Goal: Task Accomplishment & Management: Use online tool/utility

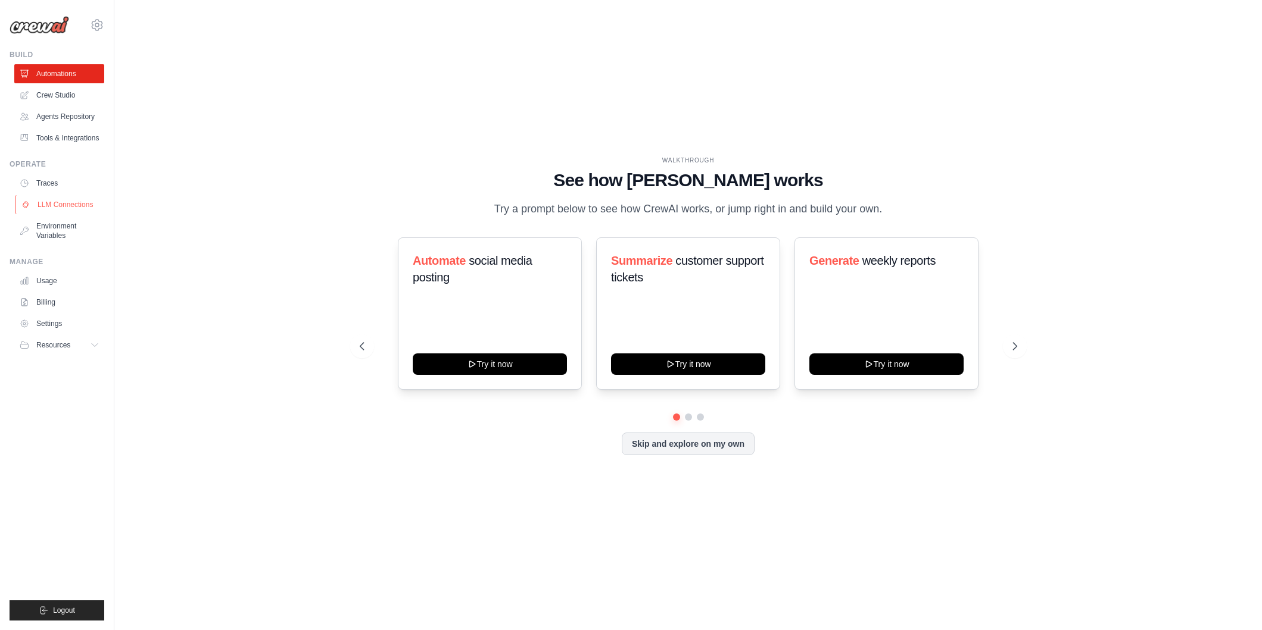
click at [70, 205] on link "LLM Connections" at bounding box center [60, 204] width 90 height 19
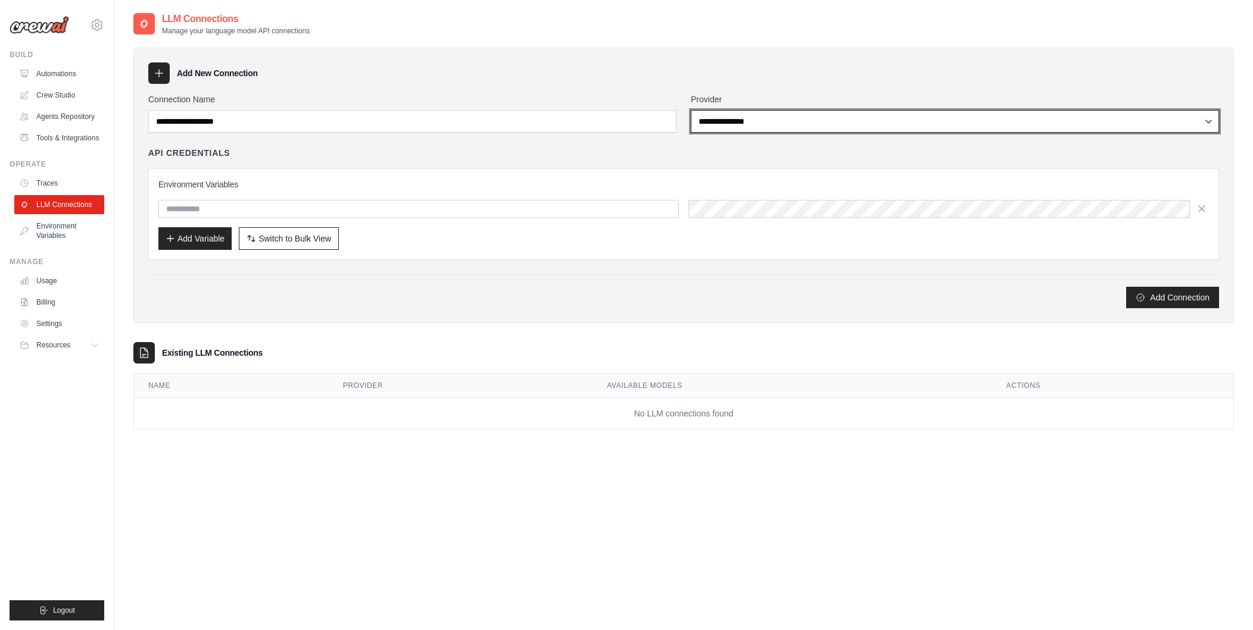
click at [816, 124] on select "**********" at bounding box center [955, 121] width 528 height 23
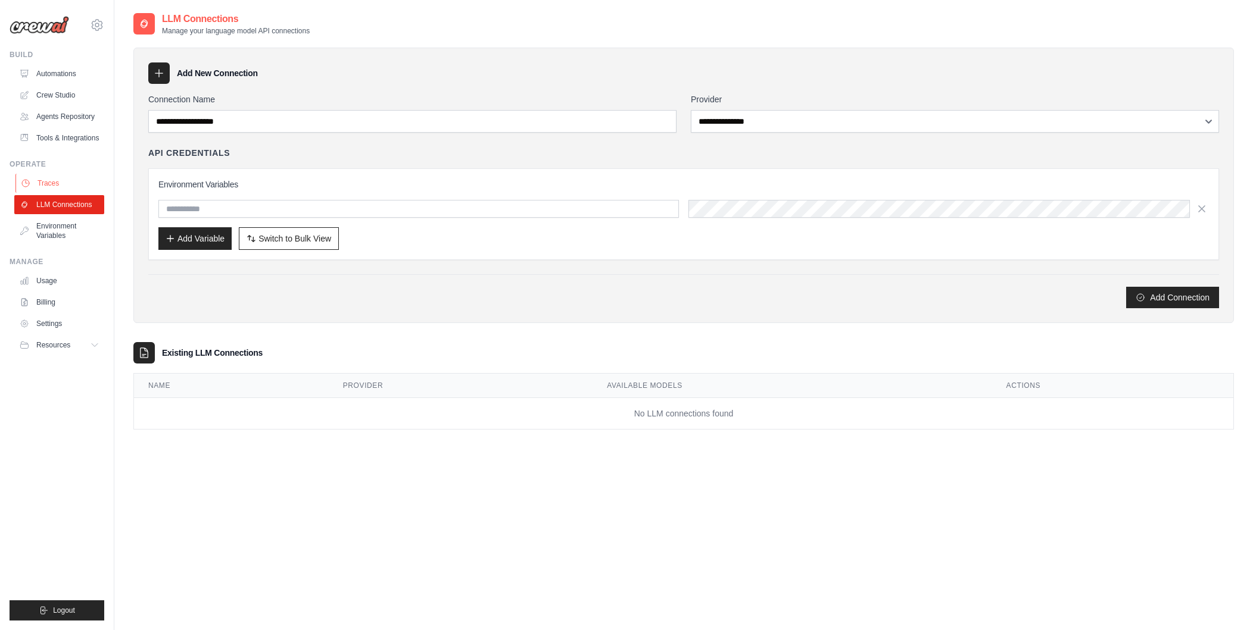
click at [49, 183] on link "Traces" at bounding box center [60, 183] width 90 height 19
click at [77, 140] on link "Tools & Integrations" at bounding box center [60, 138] width 90 height 19
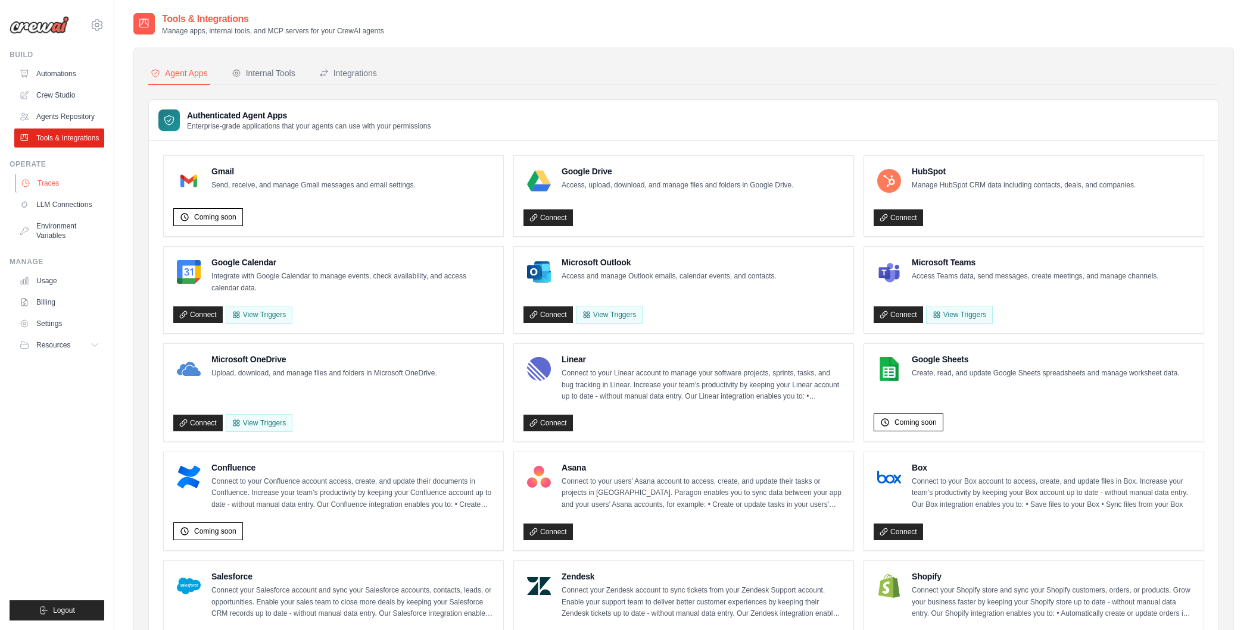
click at [51, 186] on link "Traces" at bounding box center [60, 183] width 90 height 19
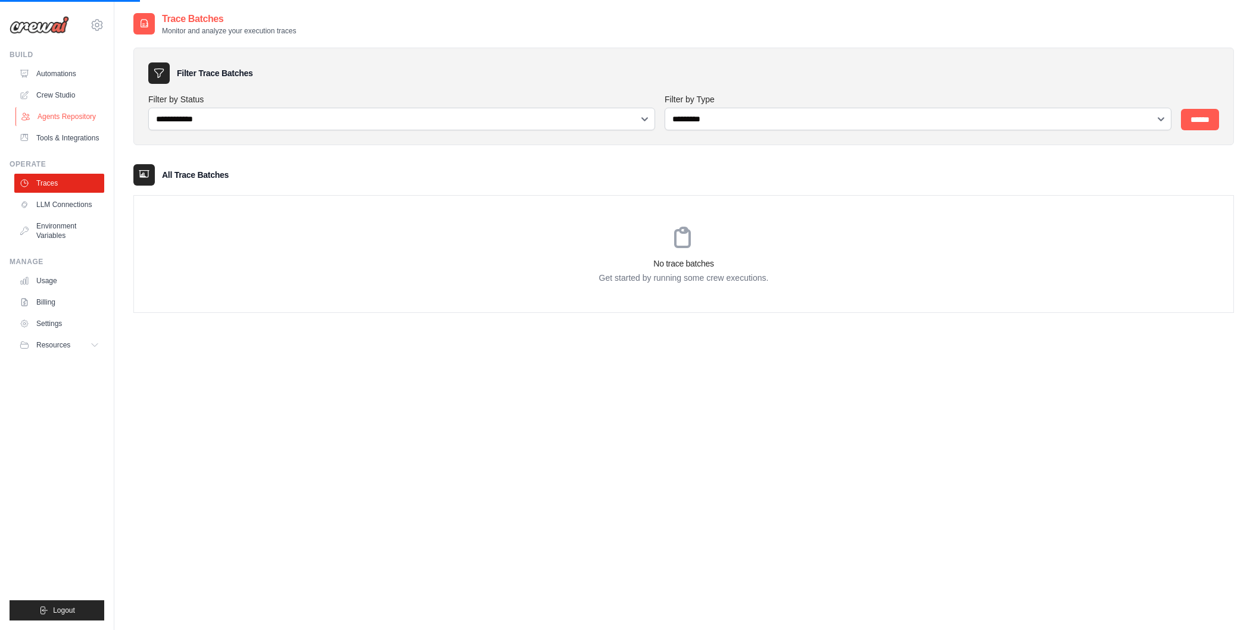
click at [60, 118] on link "Agents Repository" at bounding box center [60, 116] width 90 height 19
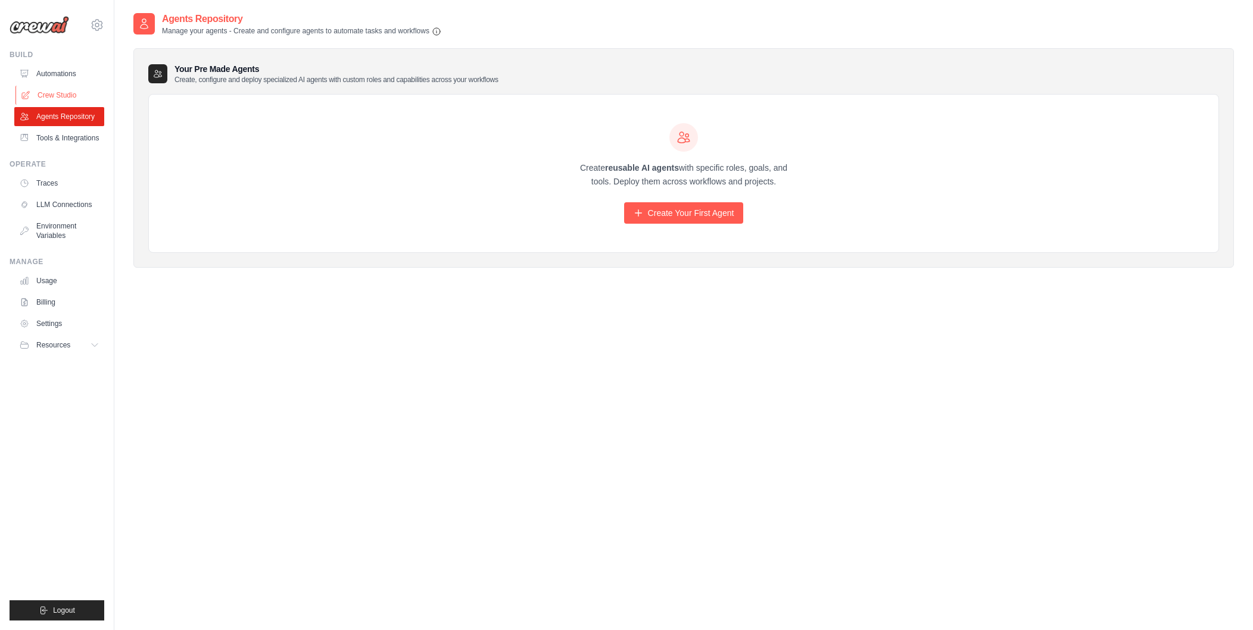
click at [43, 93] on link "Crew Studio" at bounding box center [60, 95] width 90 height 19
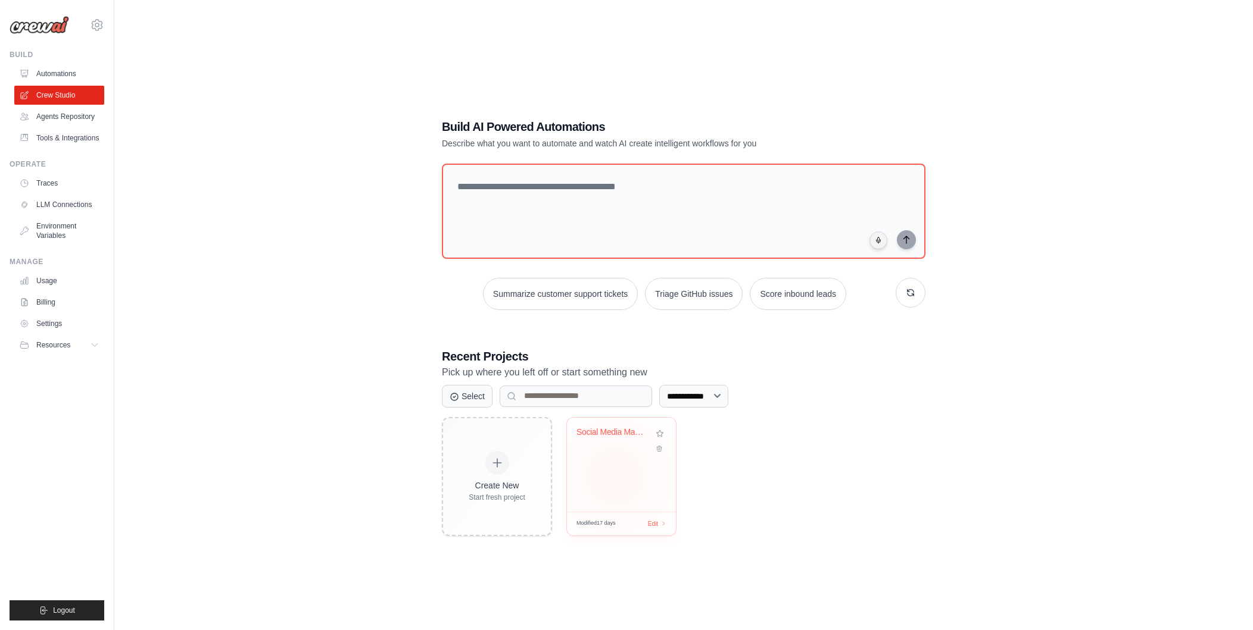
click at [615, 476] on div "Social Media Management Automation" at bounding box center [621, 465] width 109 height 94
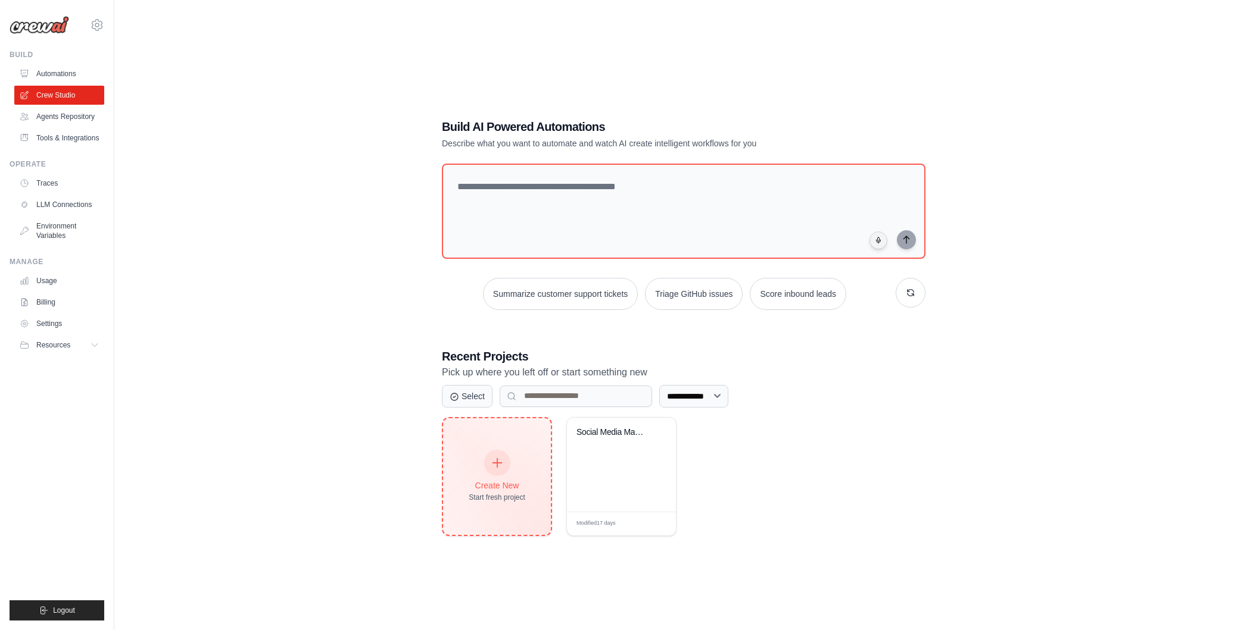
click at [501, 476] on div "Create New Start fresh project" at bounding box center [497, 476] width 57 height 51
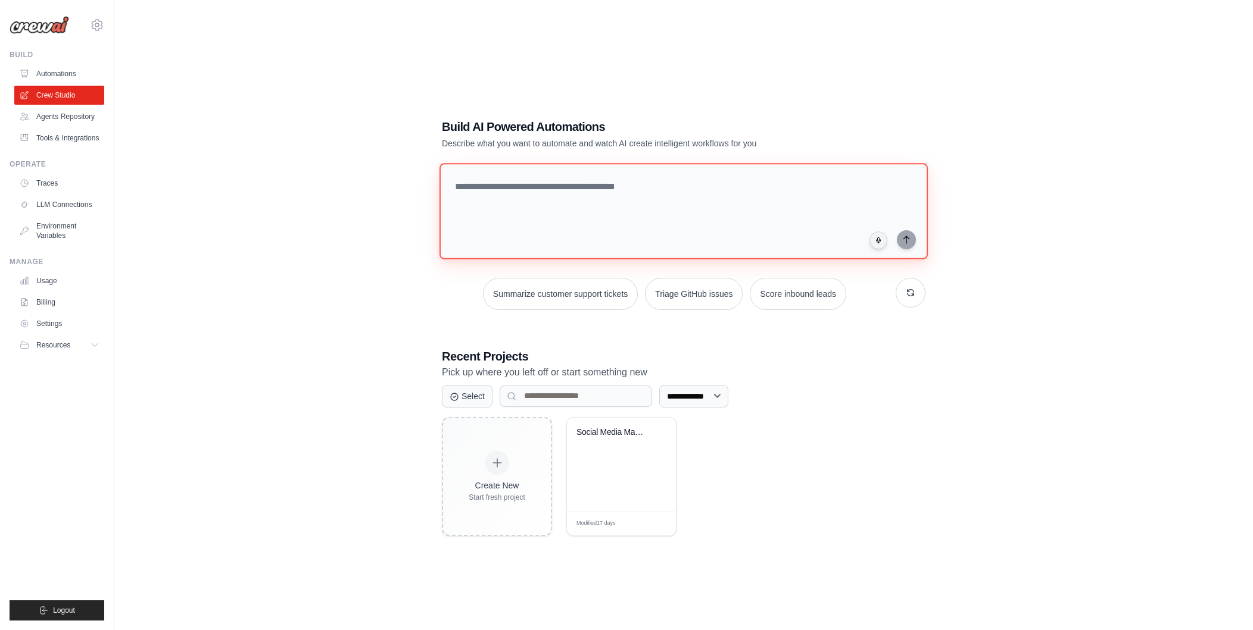
click at [572, 192] on textarea at bounding box center [683, 211] width 488 height 96
type textarea "*"
type textarea "**********"
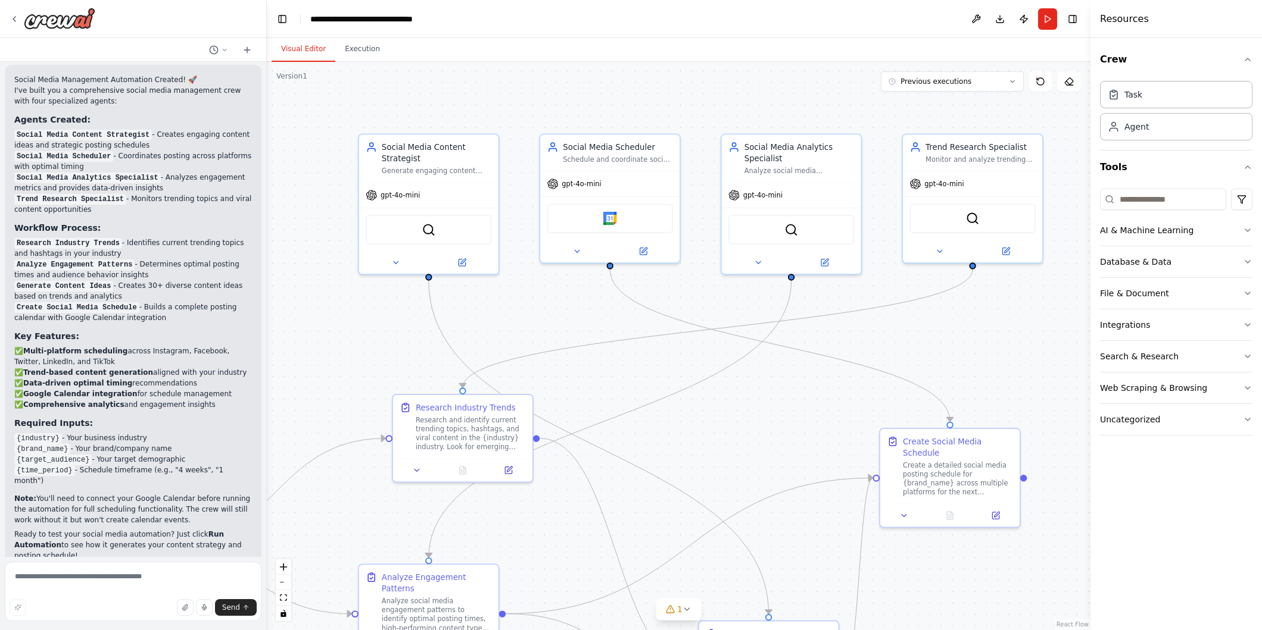
scroll to position [941, 0]
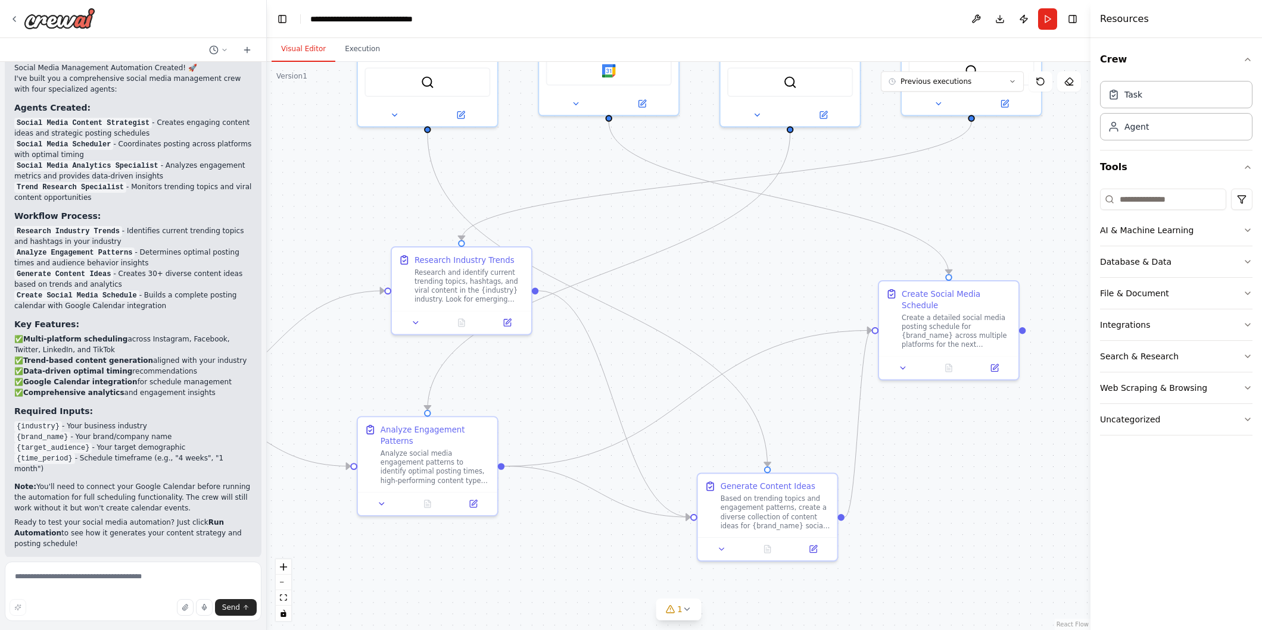
drag, startPoint x: 1005, startPoint y: 362, endPoint x: 1002, endPoint y: 214, distance: 147.7
click at [1003, 214] on div ".deletable-edge-delete-btn { width: 20px; height: 20px; border: 0px solid #ffff…" at bounding box center [678, 346] width 823 height 569
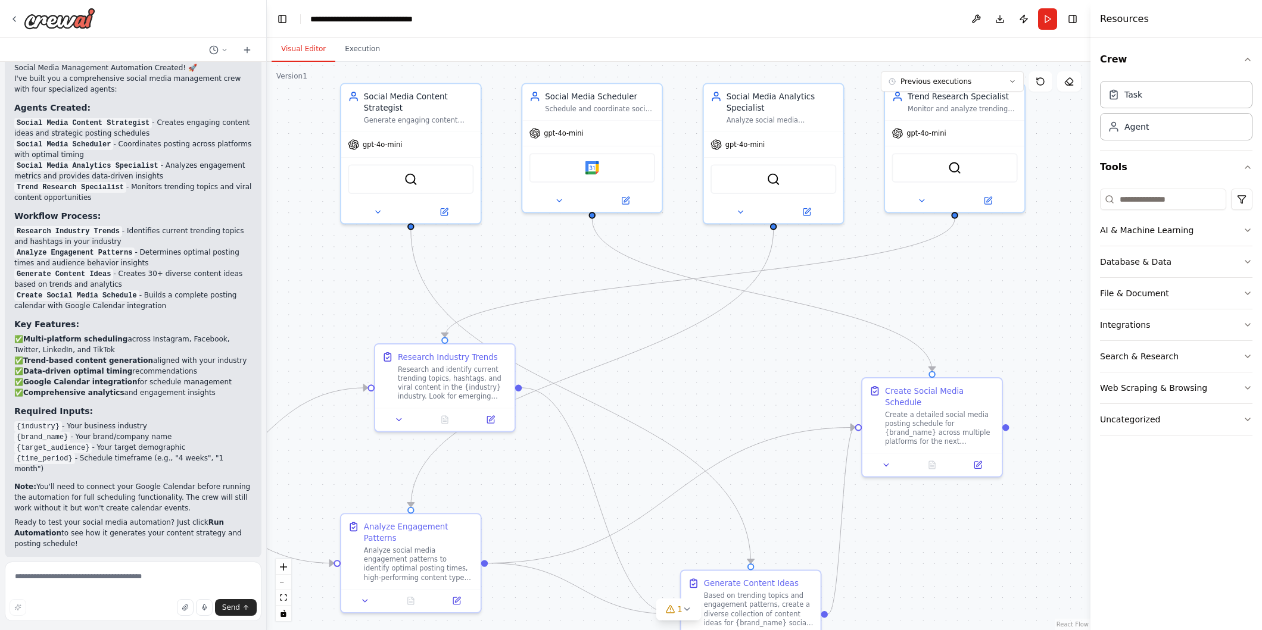
drag, startPoint x: 977, startPoint y: 451, endPoint x: 961, endPoint y: 548, distance: 98.3
click at [961, 548] on div ".deletable-edge-delete-btn { width: 20px; height: 20px; border: 0px solid #ffff…" at bounding box center [678, 346] width 823 height 569
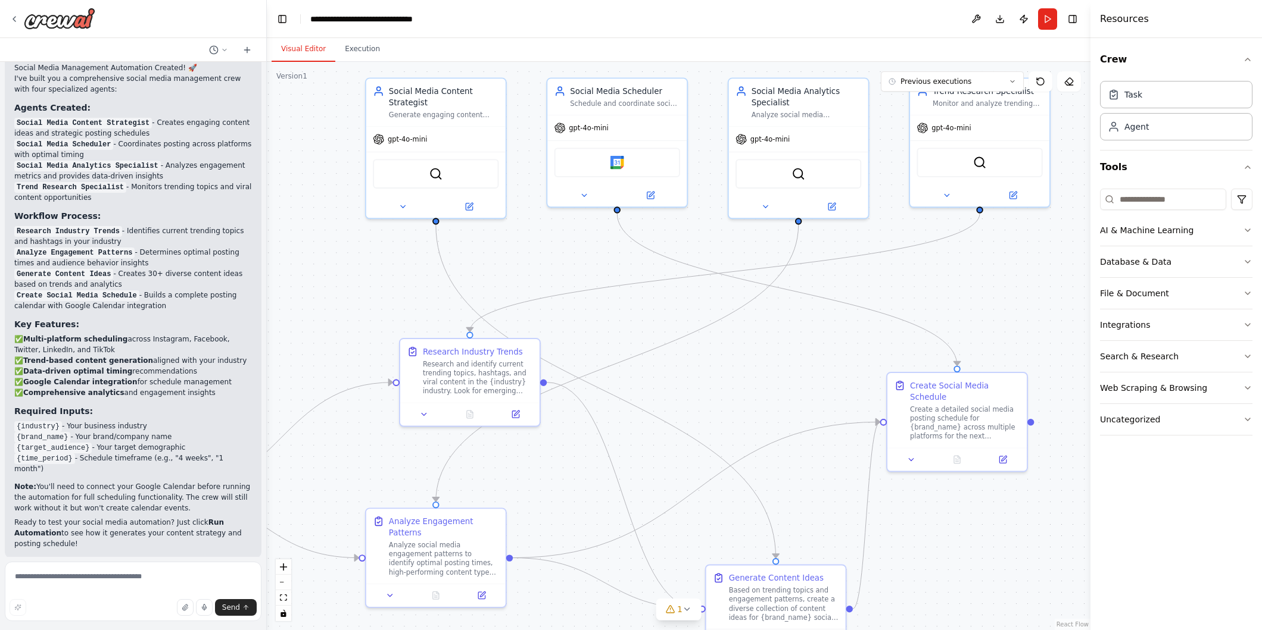
drag, startPoint x: 1036, startPoint y: 300, endPoint x: 1060, endPoint y: 295, distance: 24.3
click at [1060, 295] on div ".deletable-edge-delete-btn { width: 20px; height: 20px; border: 0px solid #ffff…" at bounding box center [678, 346] width 823 height 569
click at [15, 18] on icon at bounding box center [15, 19] width 10 height 10
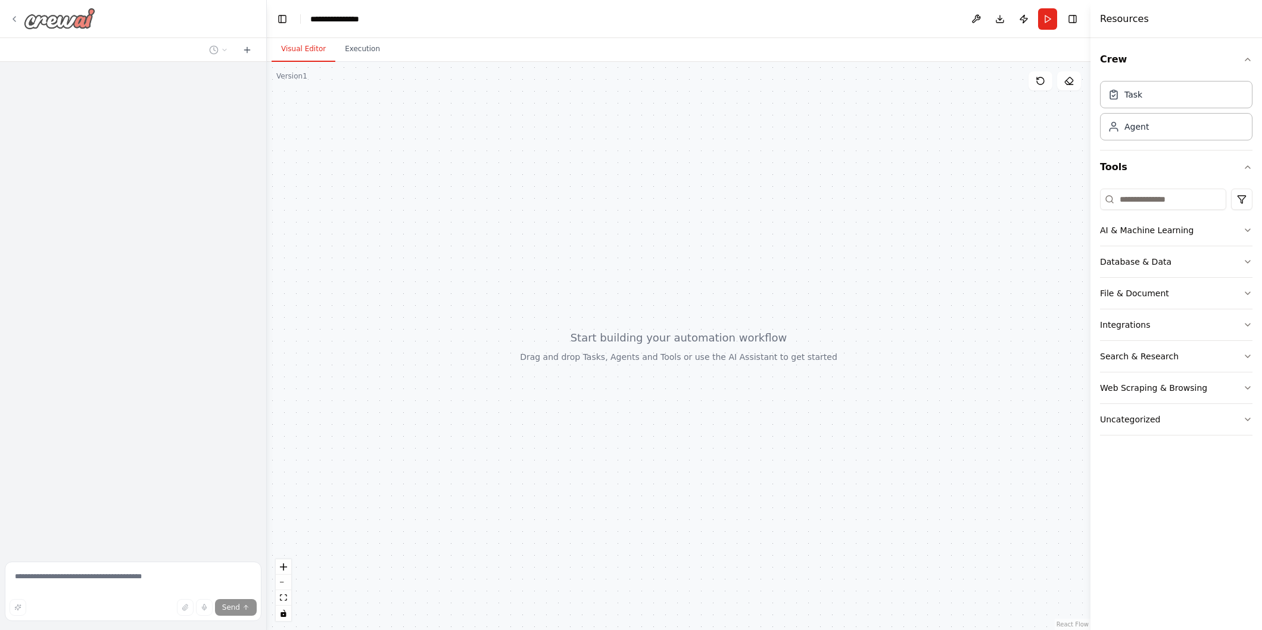
click at [14, 14] on icon at bounding box center [15, 19] width 10 height 10
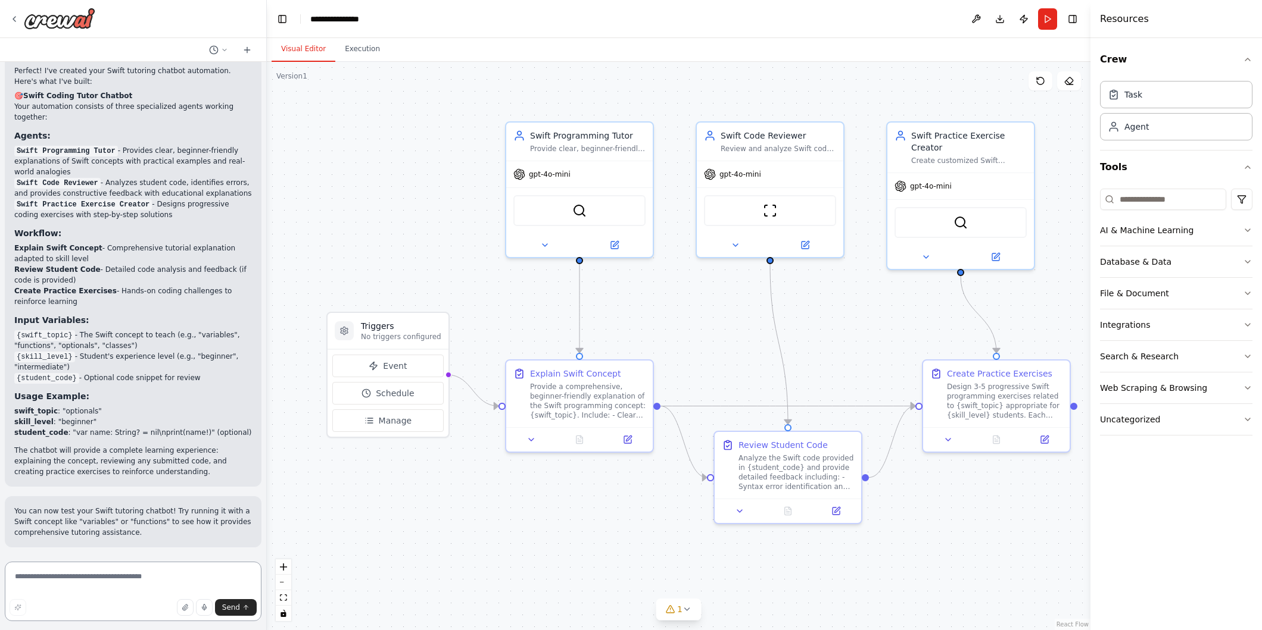
scroll to position [657, 0]
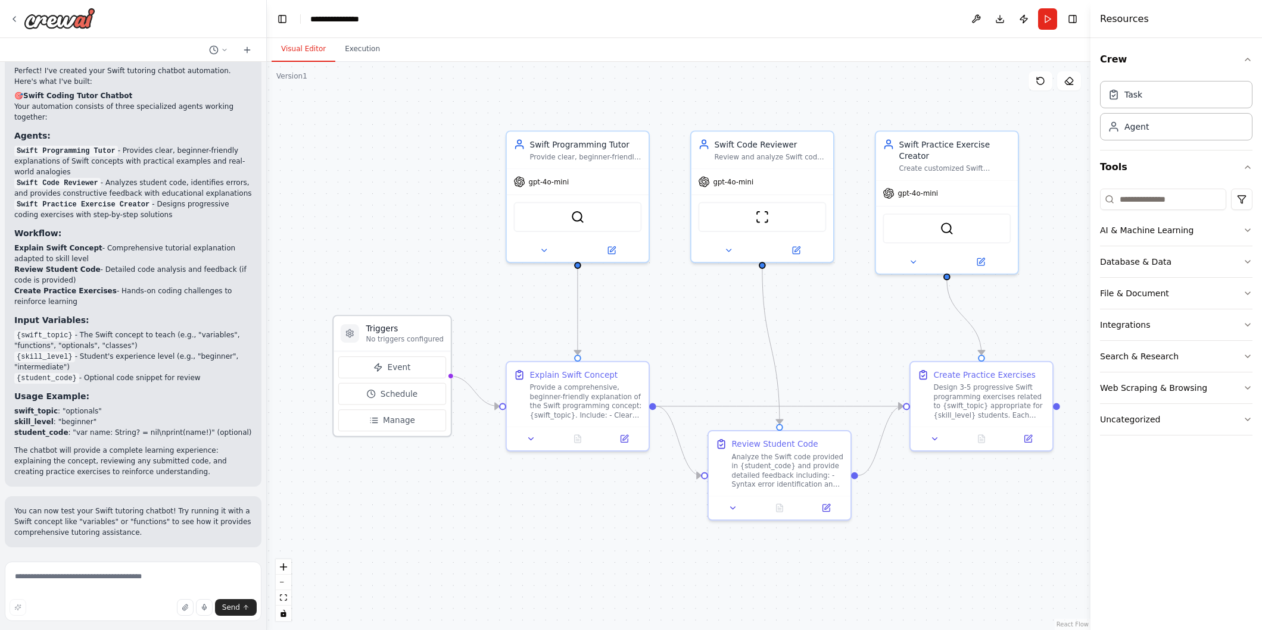
click at [413, 338] on p "No triggers configured" at bounding box center [404, 339] width 77 height 9
click at [388, 321] on div "Triggers No triggers configured" at bounding box center [391, 333] width 117 height 35
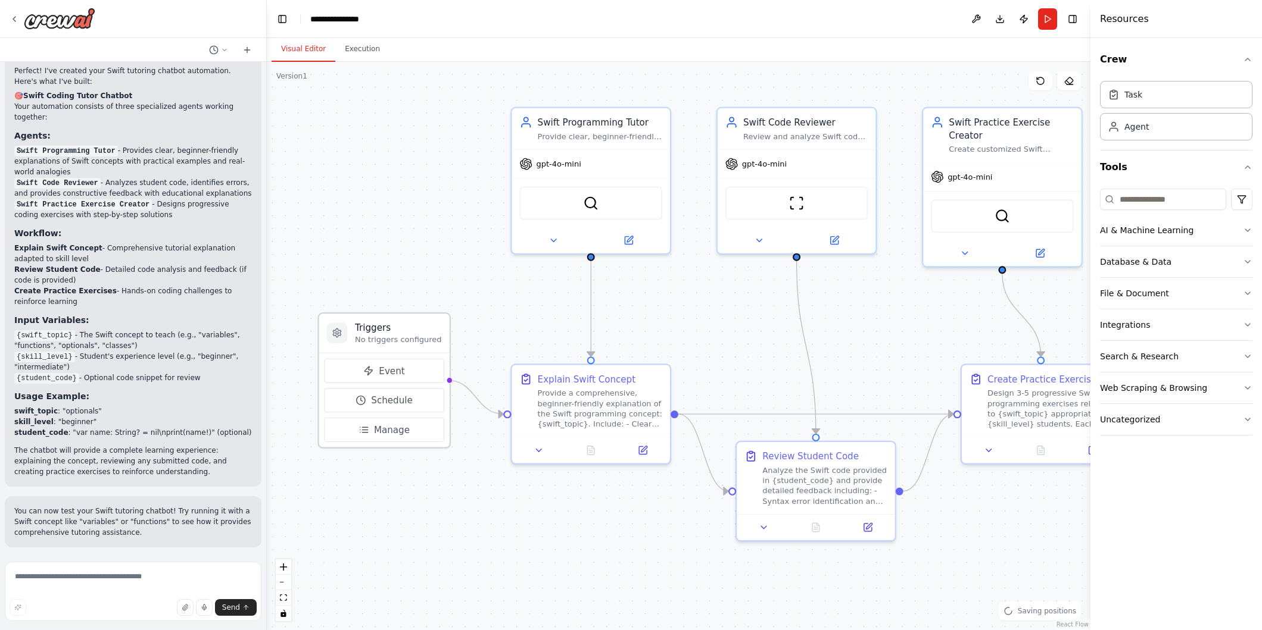
click at [416, 332] on h3 "Triggers" at bounding box center [398, 327] width 86 height 13
click at [420, 374] on button "Event" at bounding box center [384, 371] width 120 height 24
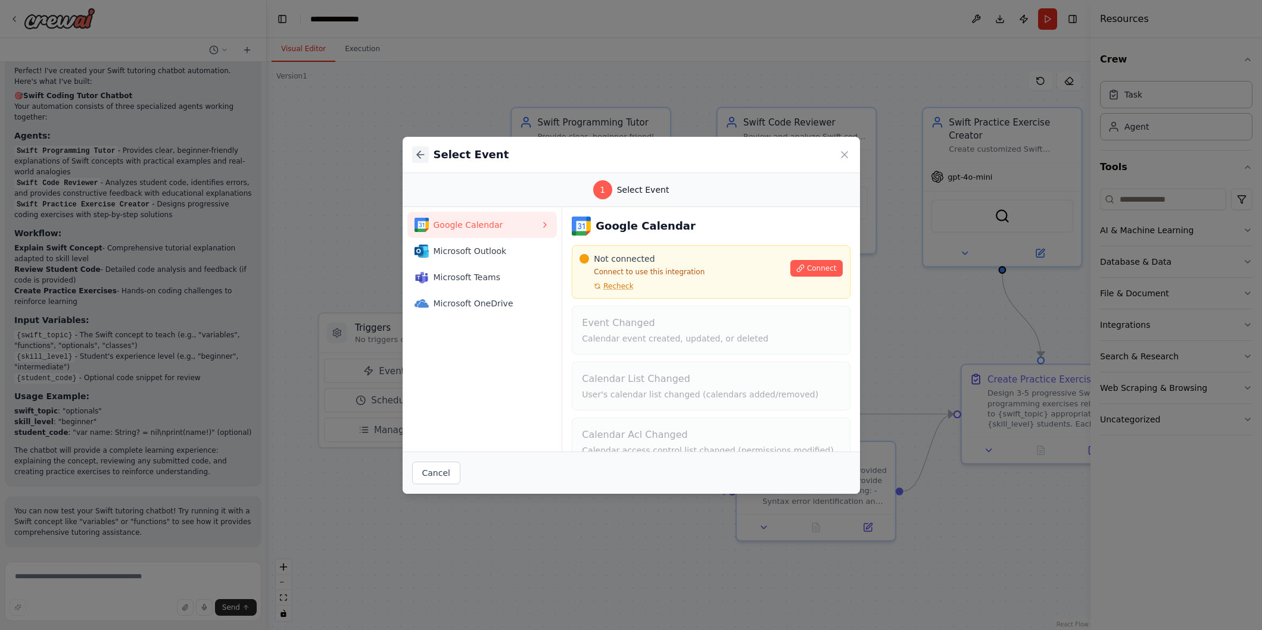
click at [420, 152] on icon at bounding box center [420, 155] width 12 height 12
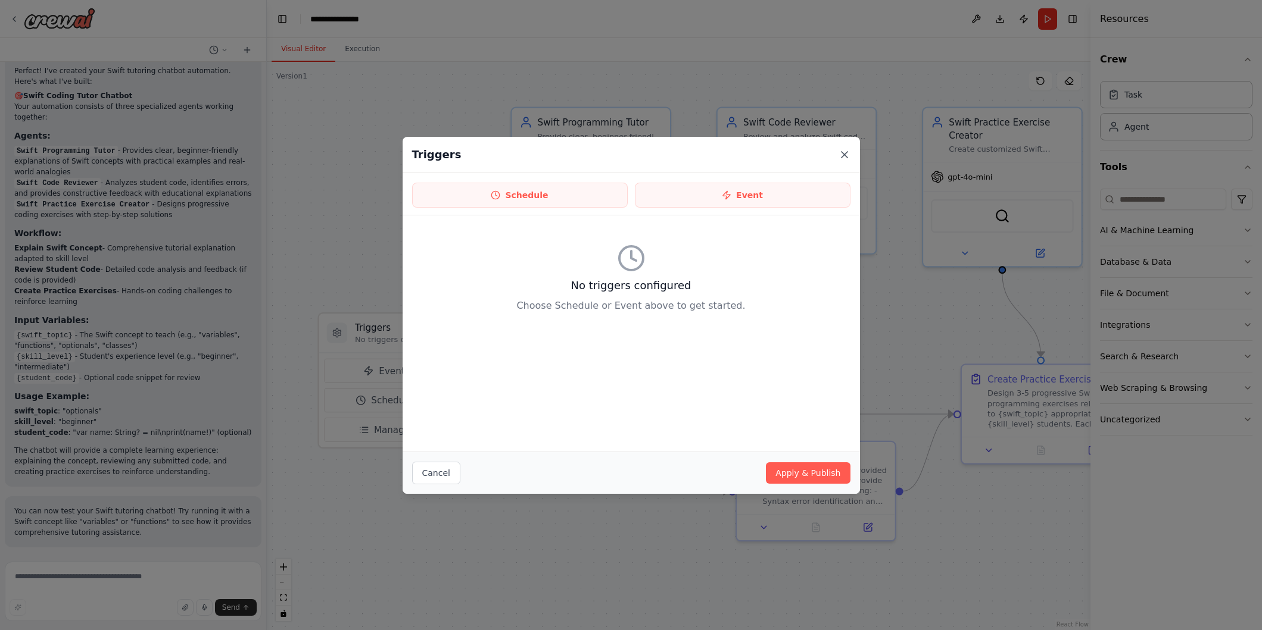
click at [849, 154] on icon at bounding box center [844, 155] width 12 height 12
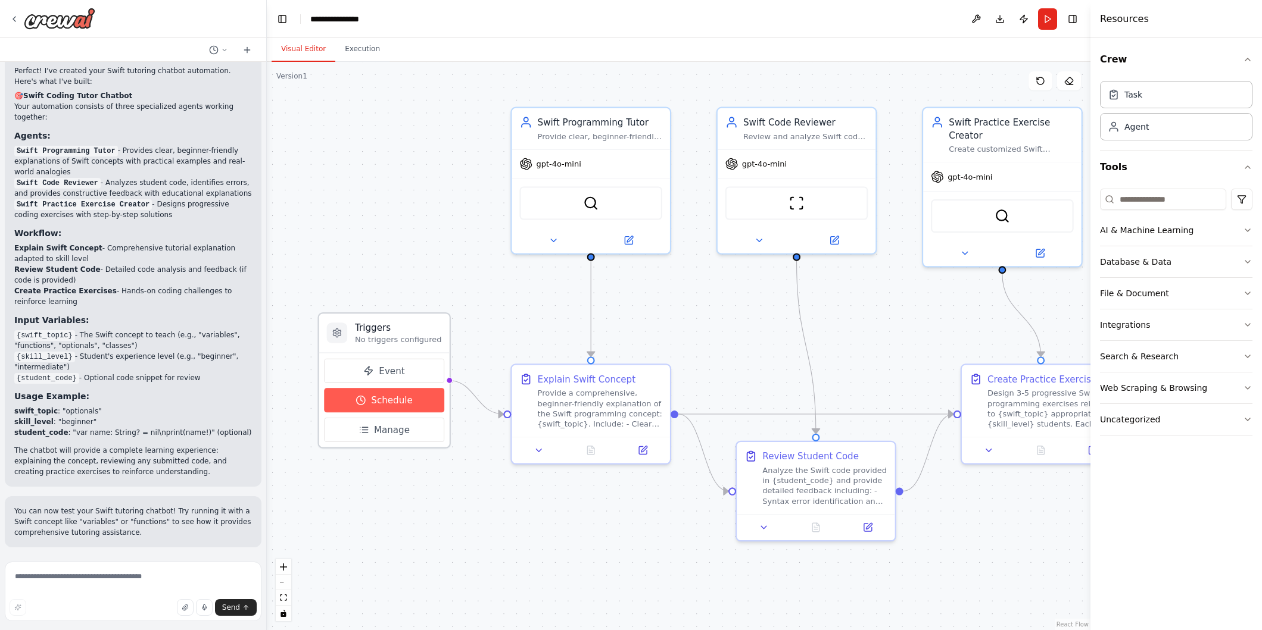
click at [386, 399] on span "Schedule" at bounding box center [391, 400] width 41 height 13
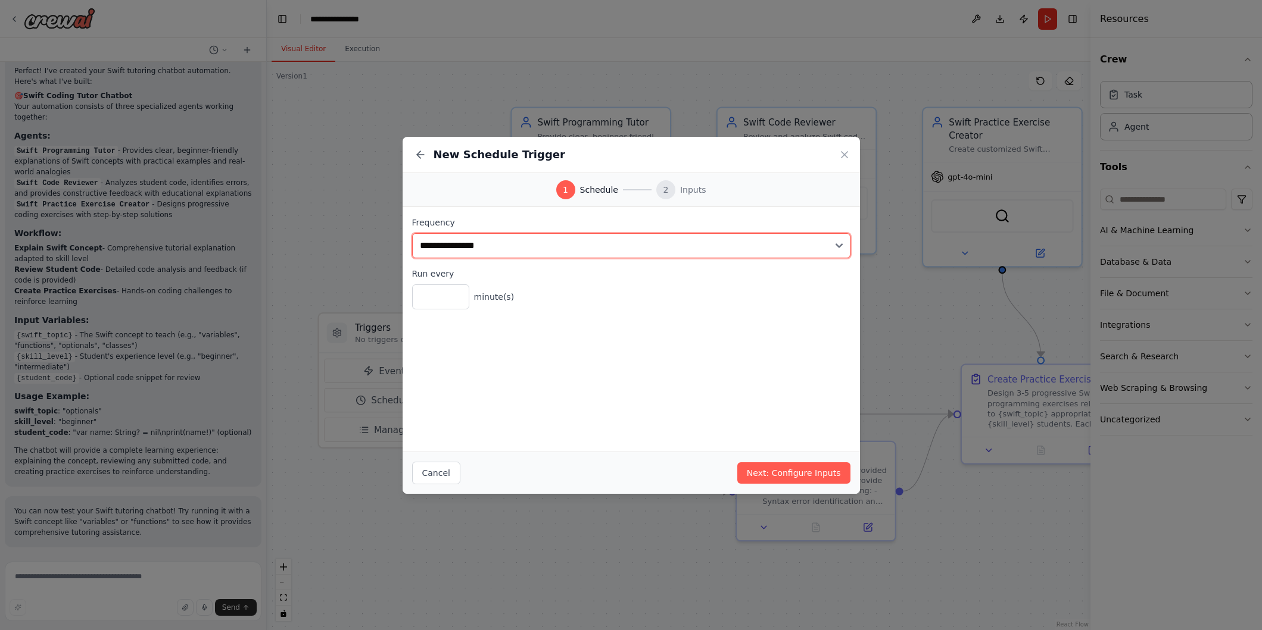
click at [580, 241] on select "**********" at bounding box center [631, 245] width 438 height 25
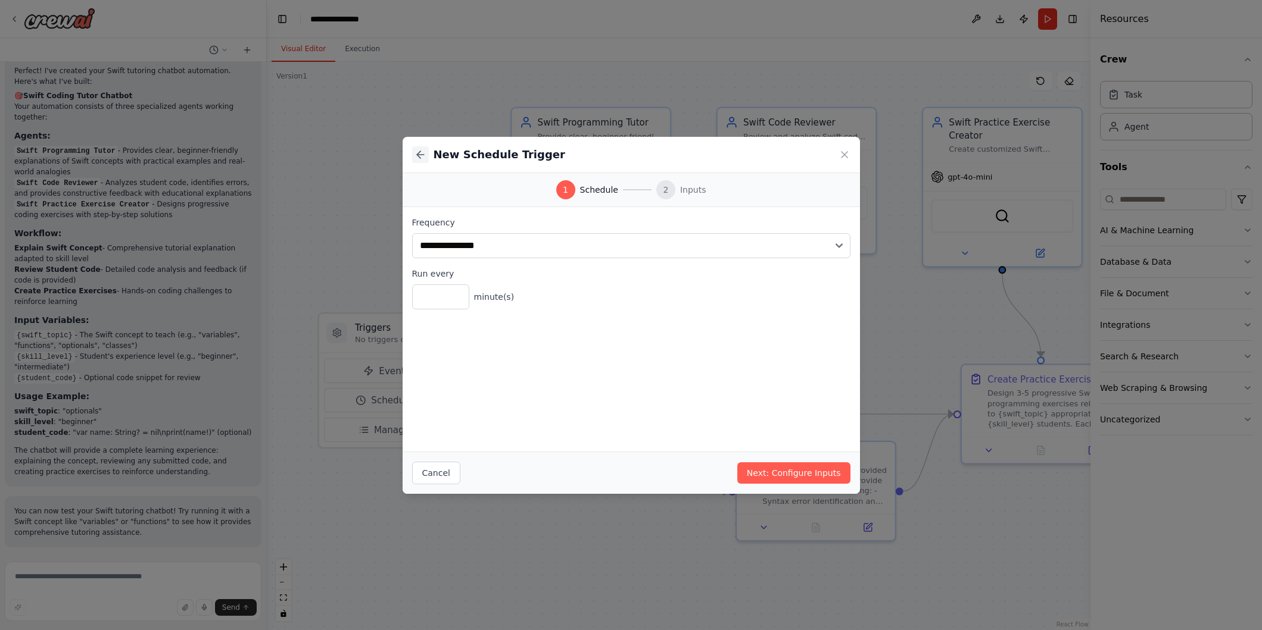
click at [423, 154] on icon at bounding box center [420, 155] width 12 height 12
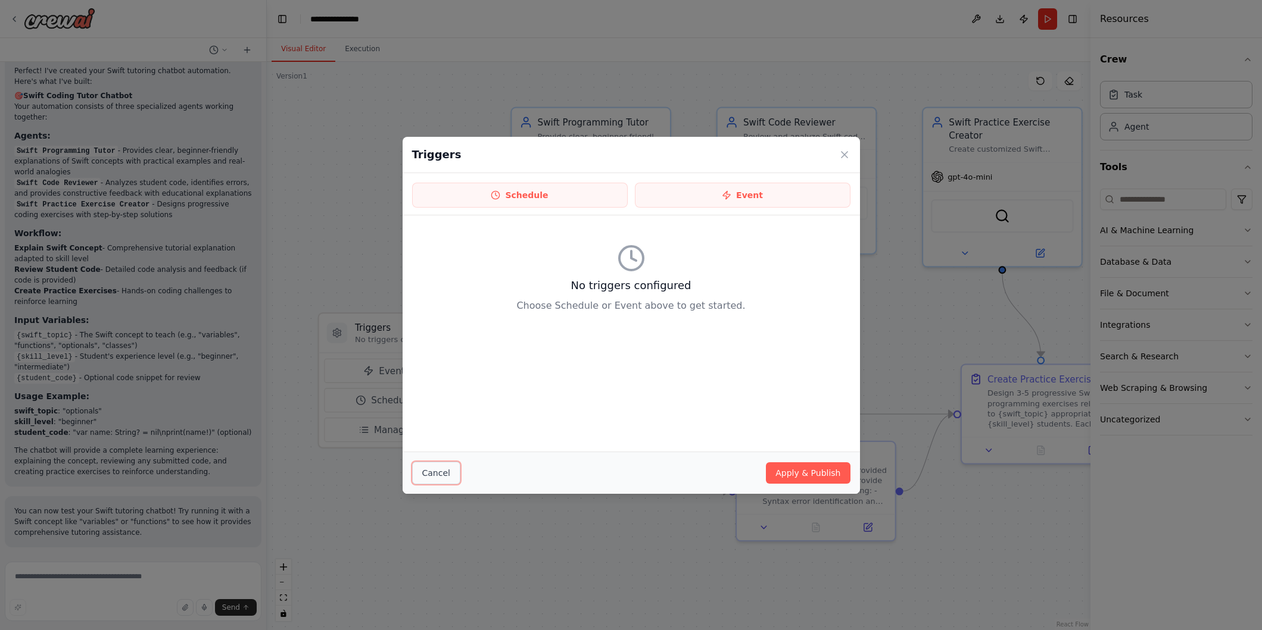
click at [429, 479] on button "Cancel" at bounding box center [436, 473] width 48 height 23
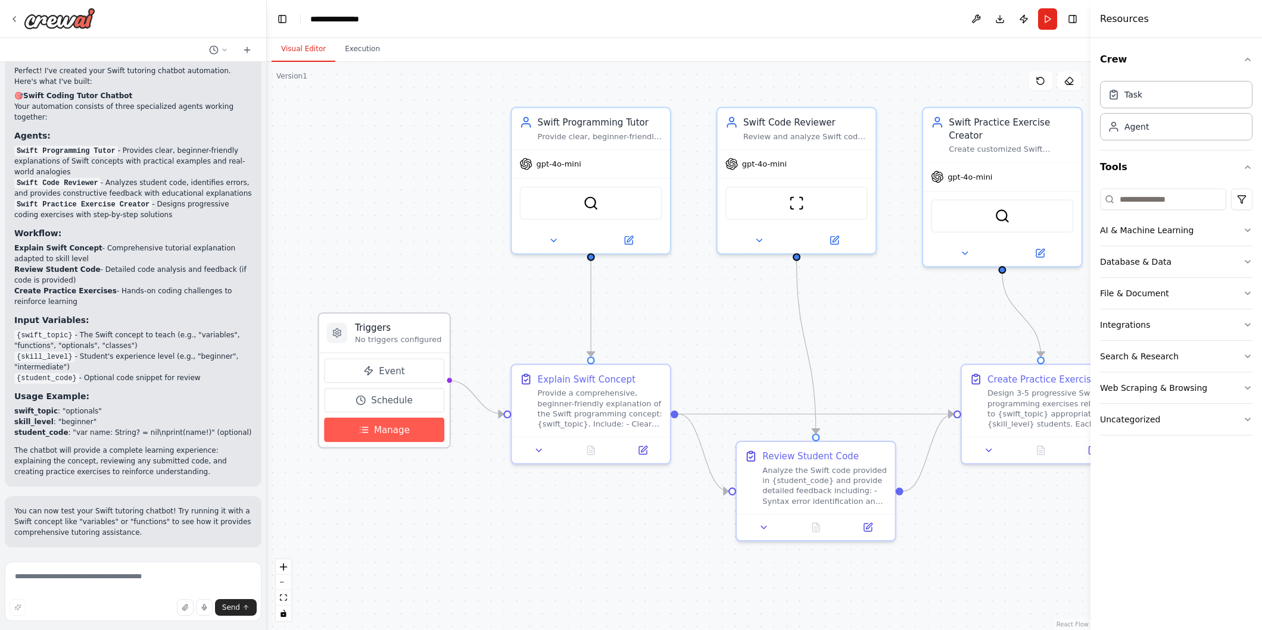
click at [391, 435] on span "Manage" at bounding box center [392, 430] width 36 height 13
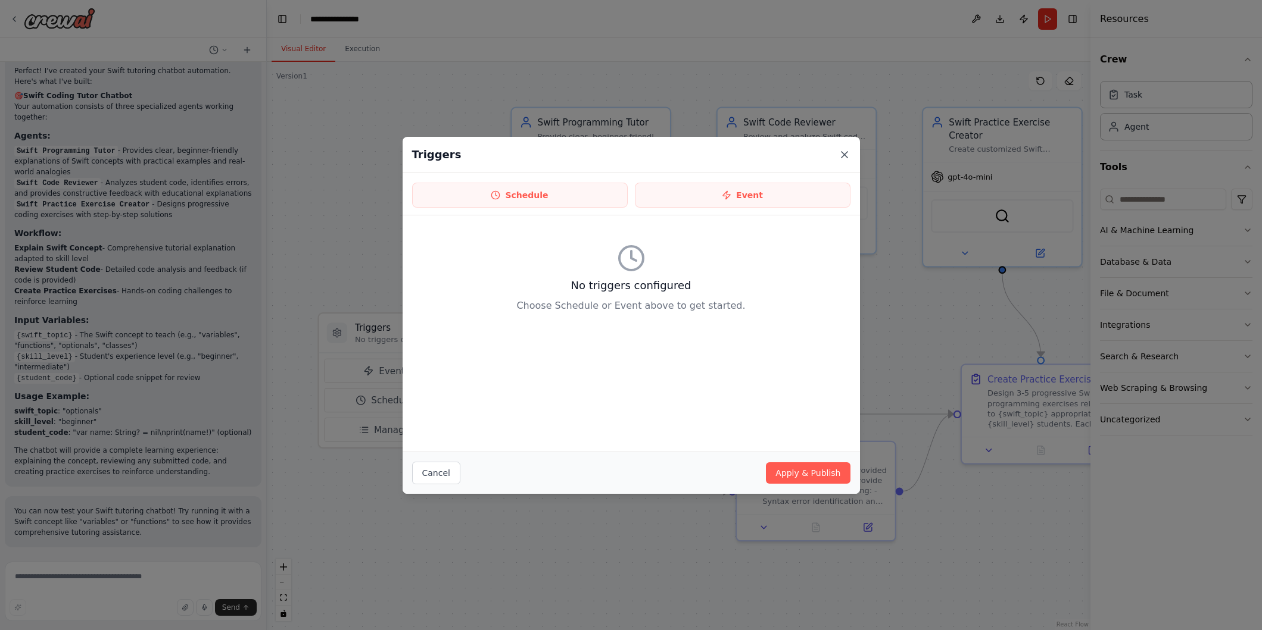
click at [847, 159] on icon at bounding box center [844, 155] width 12 height 12
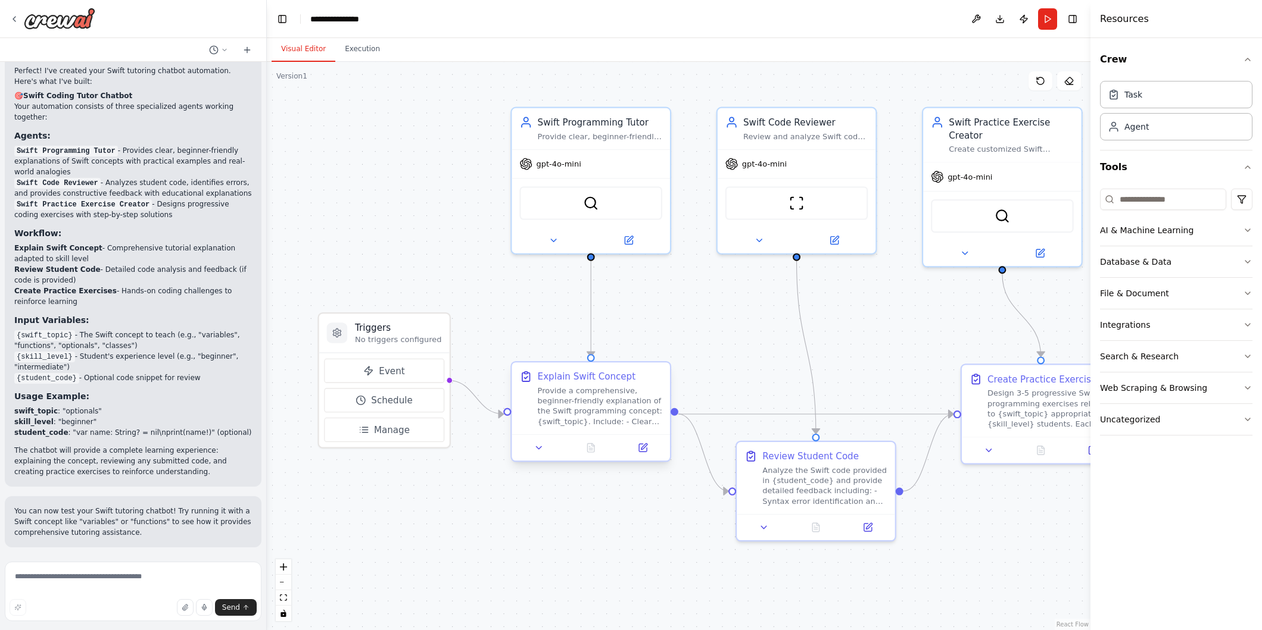
click at [600, 402] on div "Provide a comprehensive, beginner-friendly explanation of the Swift programming…" at bounding box center [600, 406] width 124 height 41
click at [658, 371] on div "Explain Swift Concept" at bounding box center [600, 376] width 124 height 13
click at [645, 448] on icon at bounding box center [643, 448] width 8 height 8
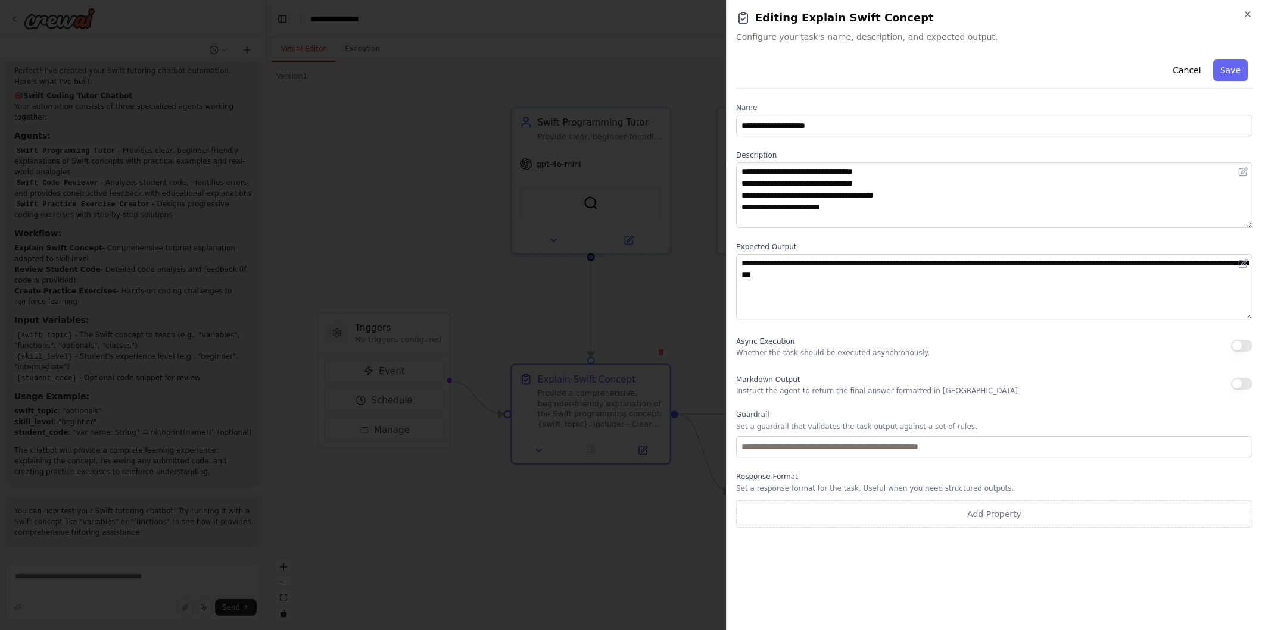
scroll to position [48, 0]
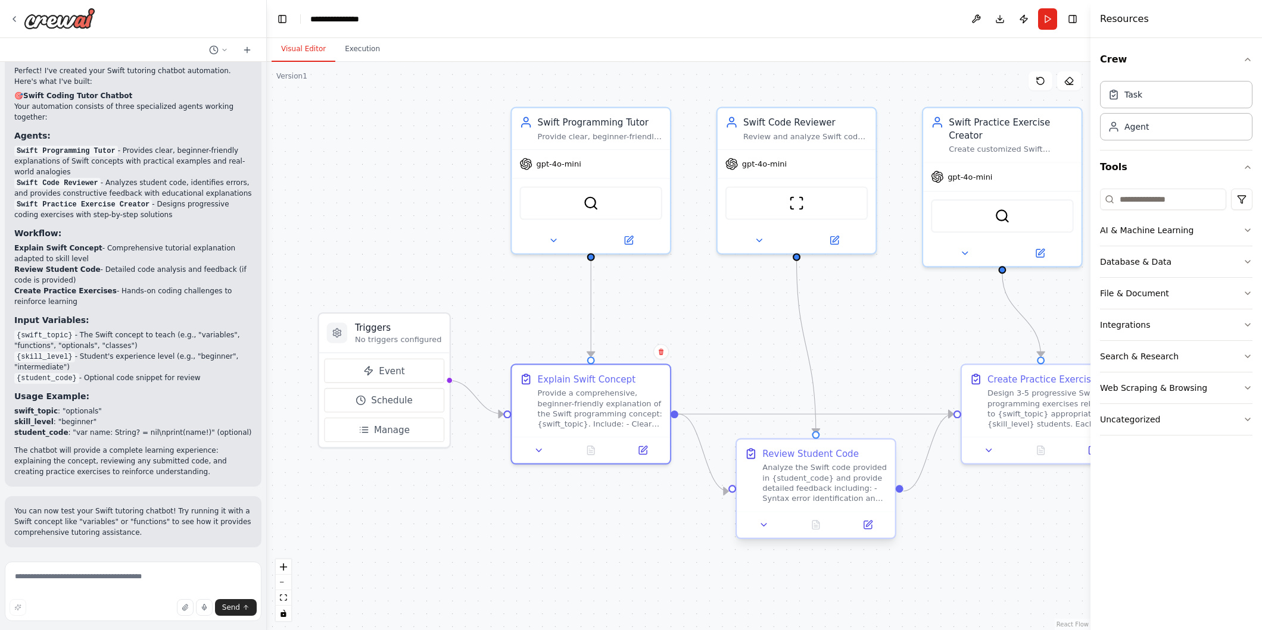
click at [782, 475] on div "Analyze the Swift code provided in {student_code} and provide detailed feedback…" at bounding box center [824, 483] width 124 height 41
click at [539, 446] on icon at bounding box center [538, 448] width 10 height 10
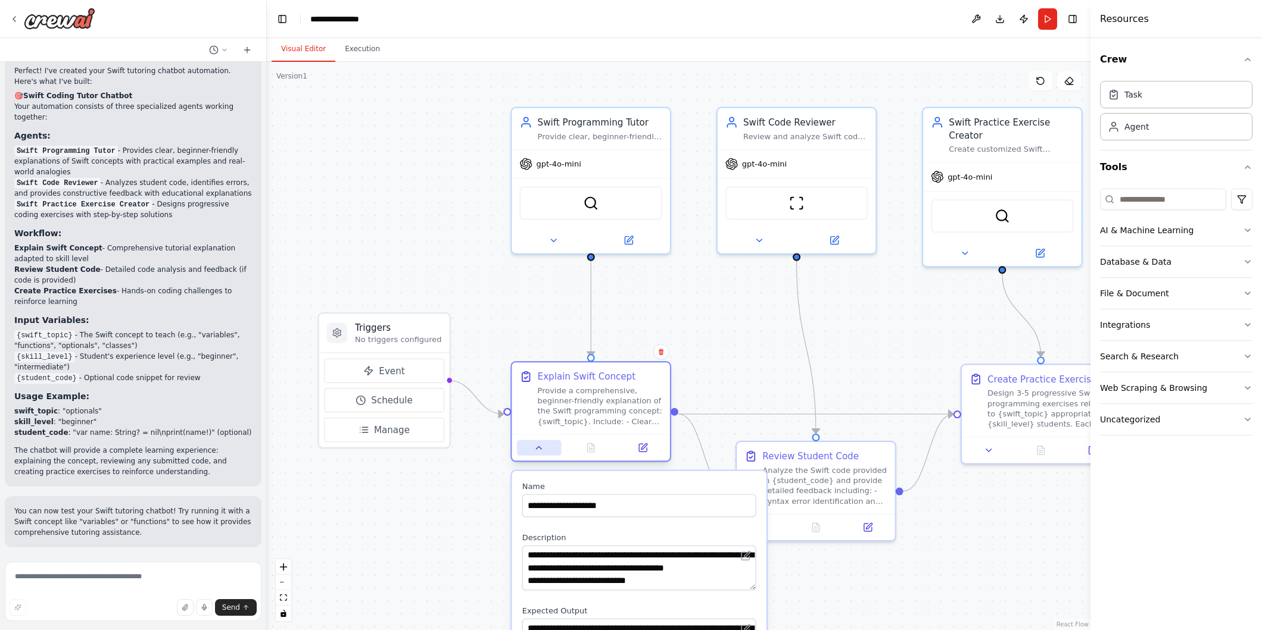
click at [539, 446] on icon at bounding box center [538, 448] width 10 height 10
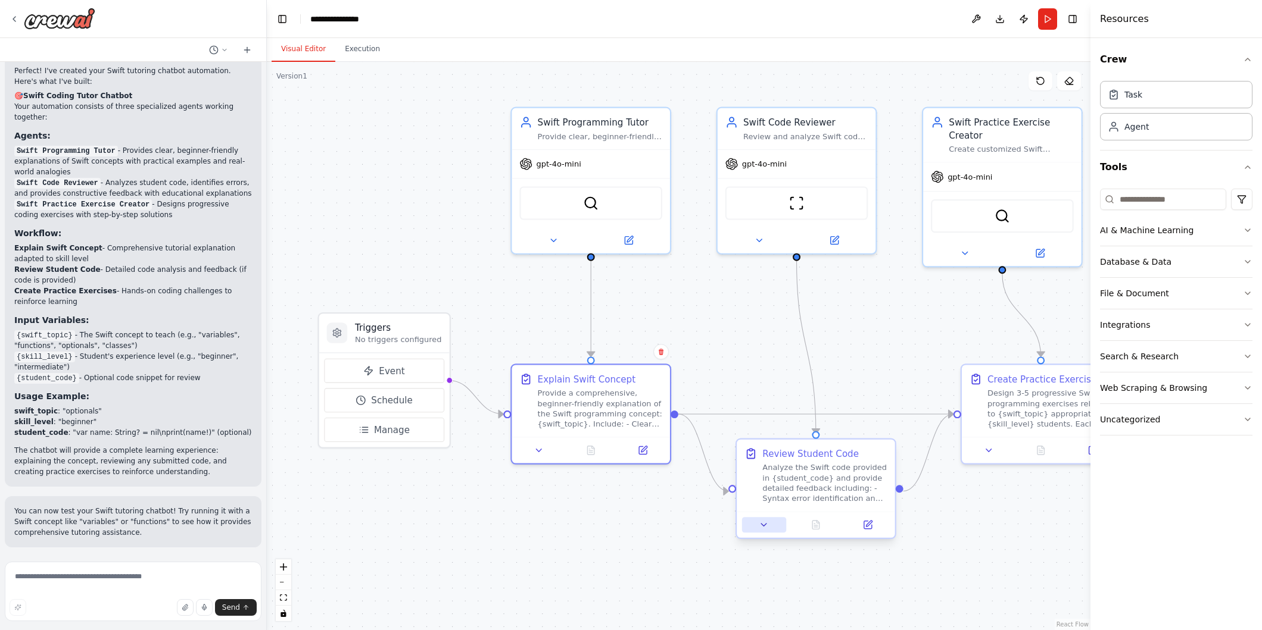
click at [766, 523] on icon at bounding box center [763, 525] width 10 height 10
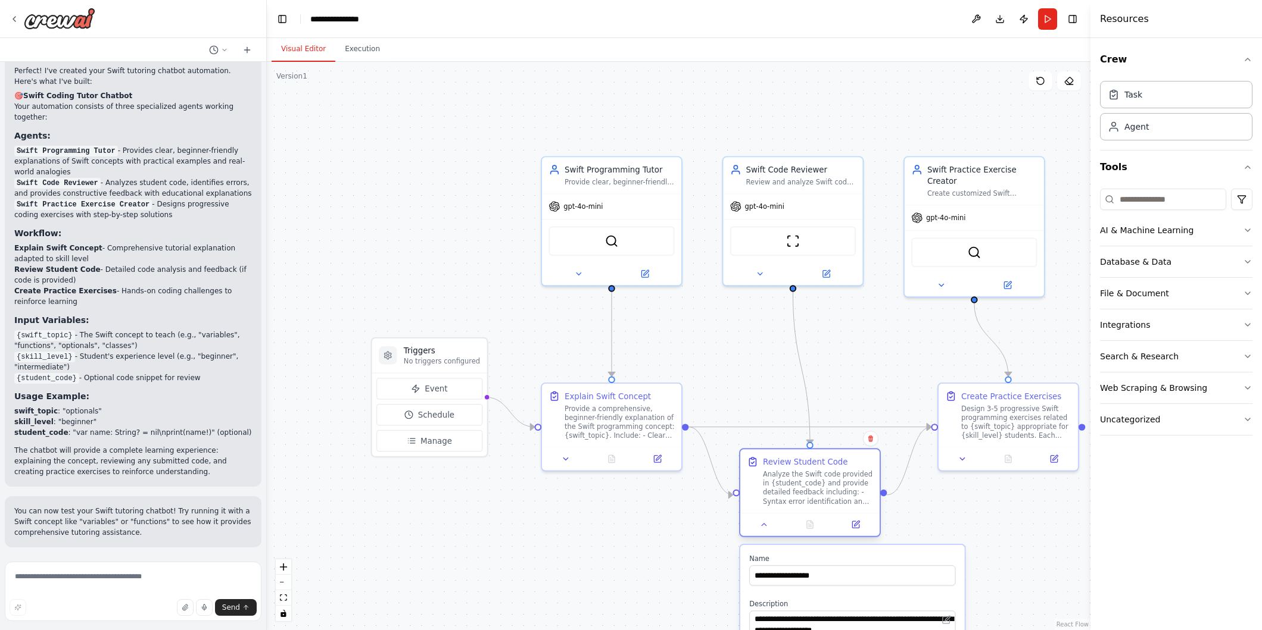
click at [856, 534] on div at bounding box center [809, 524] width 139 height 23
click at [767, 525] on icon at bounding box center [764, 524] width 9 height 9
click at [860, 527] on button at bounding box center [855, 525] width 39 height 14
click at [686, 427] on div at bounding box center [685, 424] width 7 height 7
click at [656, 465] on div at bounding box center [611, 456] width 139 height 23
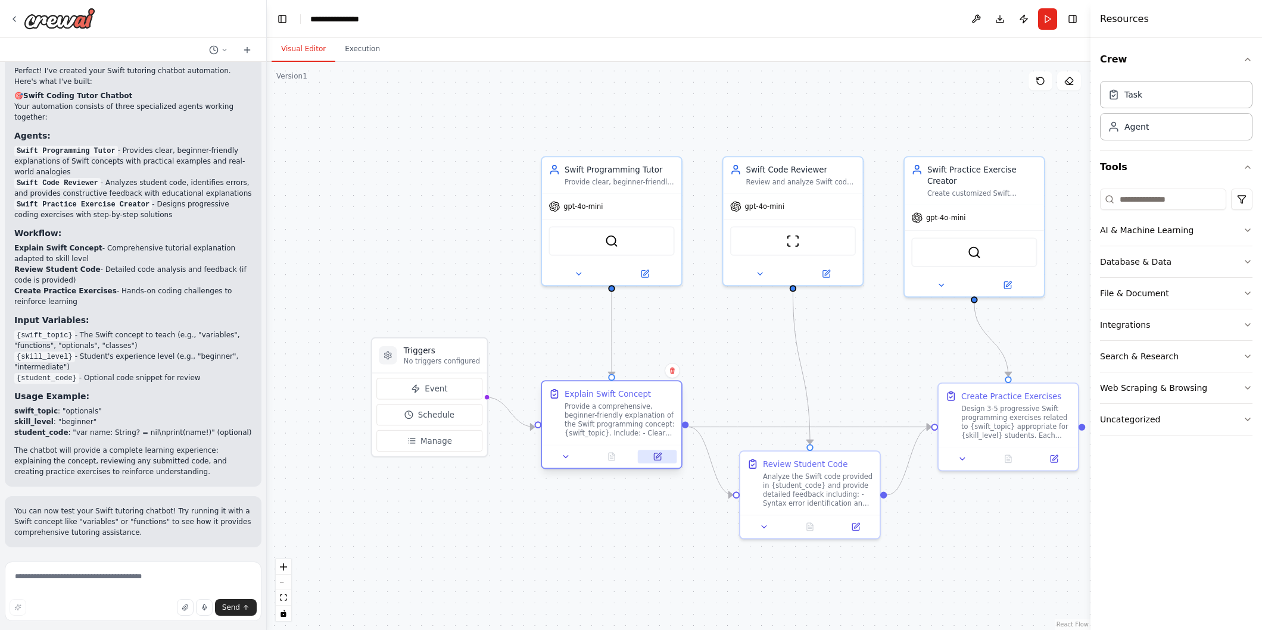
click at [658, 461] on button at bounding box center [657, 457] width 39 height 14
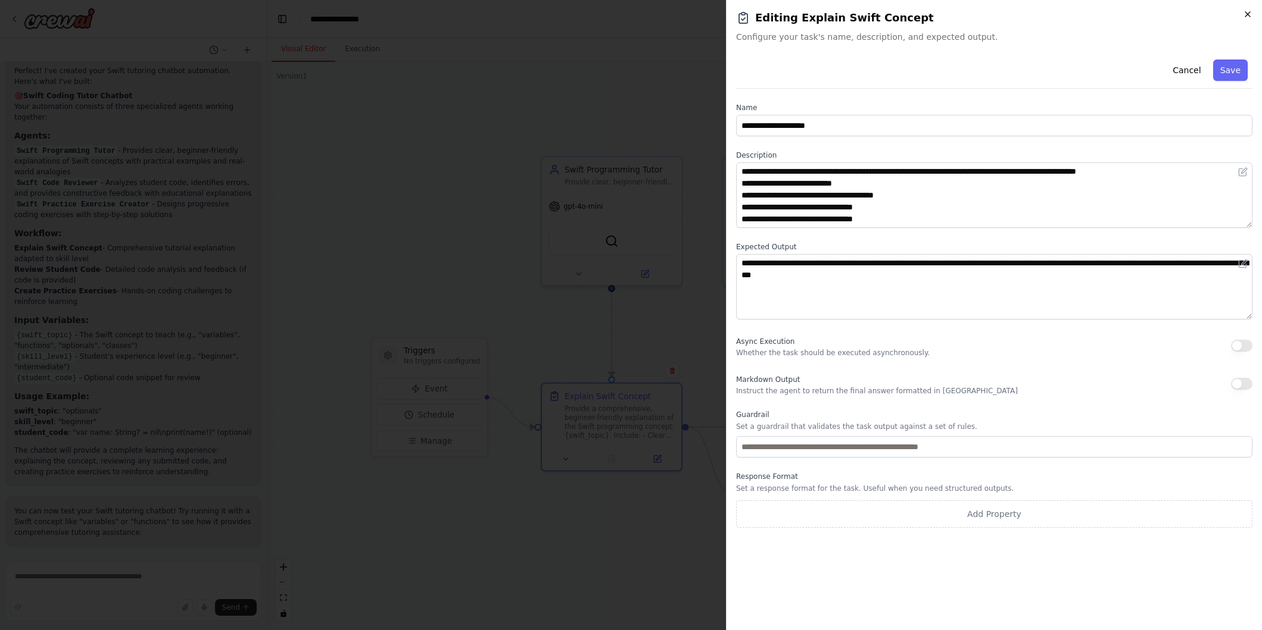
click at [1247, 12] on icon "button" at bounding box center [1247, 15] width 10 height 10
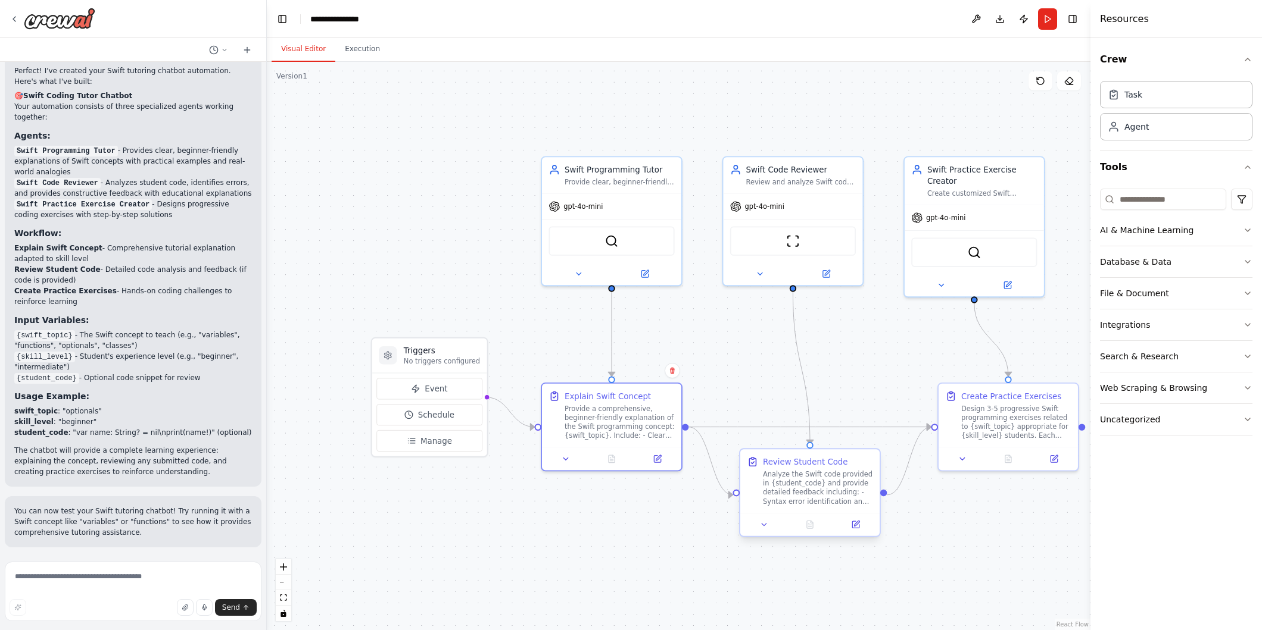
click at [802, 491] on div "Analyze the Swift code provided in {student_code} and provide detailed feedback…" at bounding box center [818, 488] width 110 height 36
click at [867, 527] on button at bounding box center [861, 525] width 39 height 14
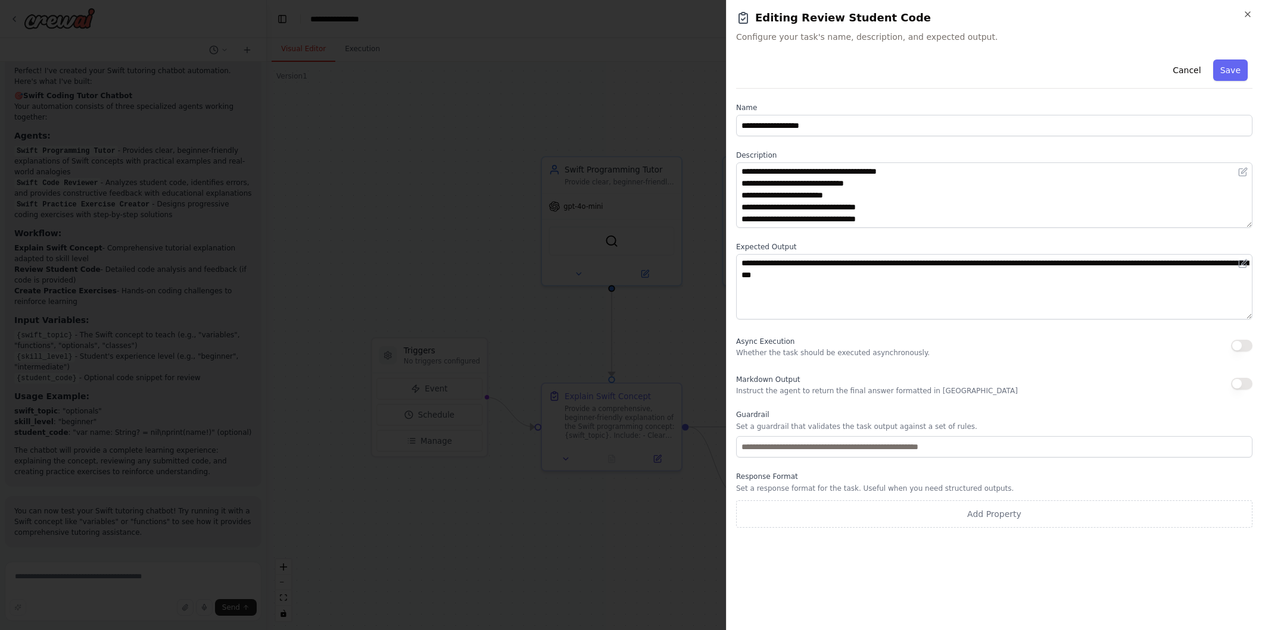
scroll to position [0, 0]
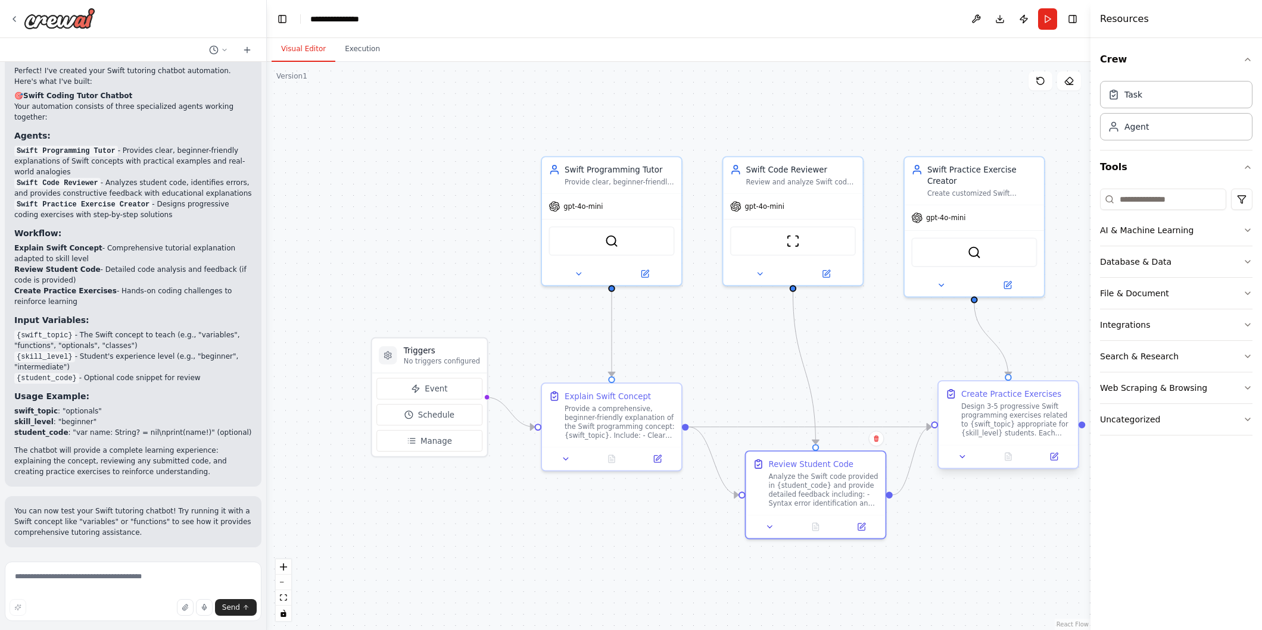
click at [1003, 426] on div "Design 3-5 progressive Swift programming exercises related to {swift_topic} app…" at bounding box center [1016, 420] width 110 height 36
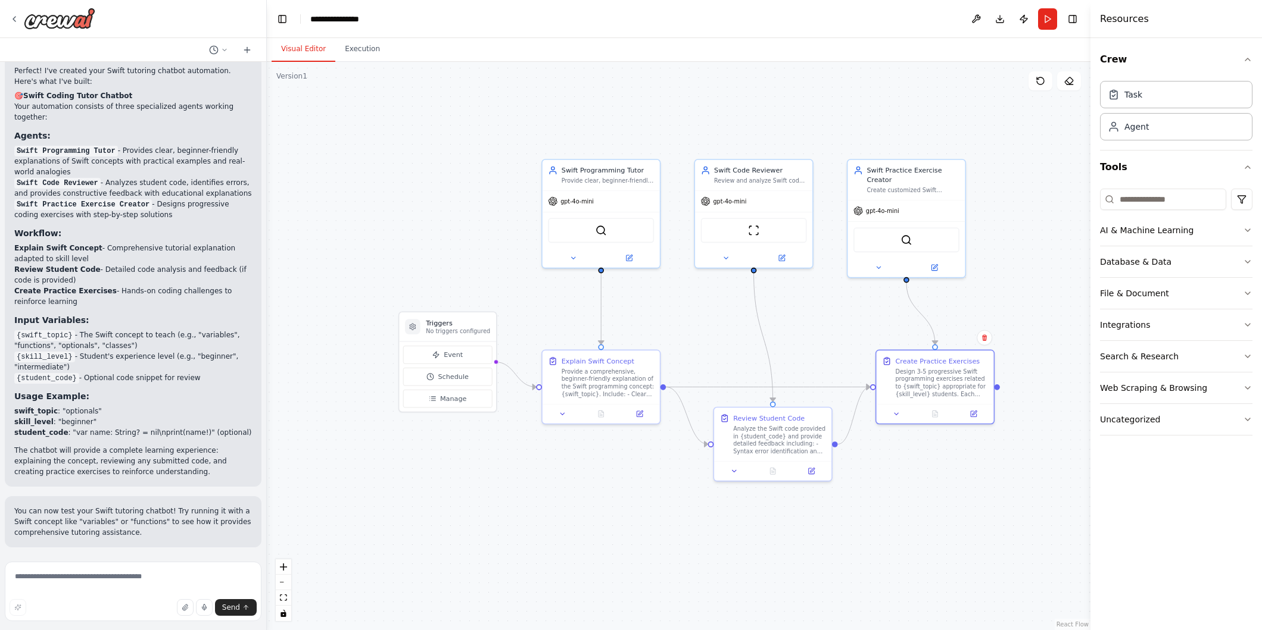
drag, startPoint x: 1033, startPoint y: 482, endPoint x: 954, endPoint y: 449, distance: 84.9
click at [954, 449] on div ".deletable-edge-delete-btn { width: 20px; height: 20px; border: 0px solid #ffff…" at bounding box center [678, 346] width 823 height 569
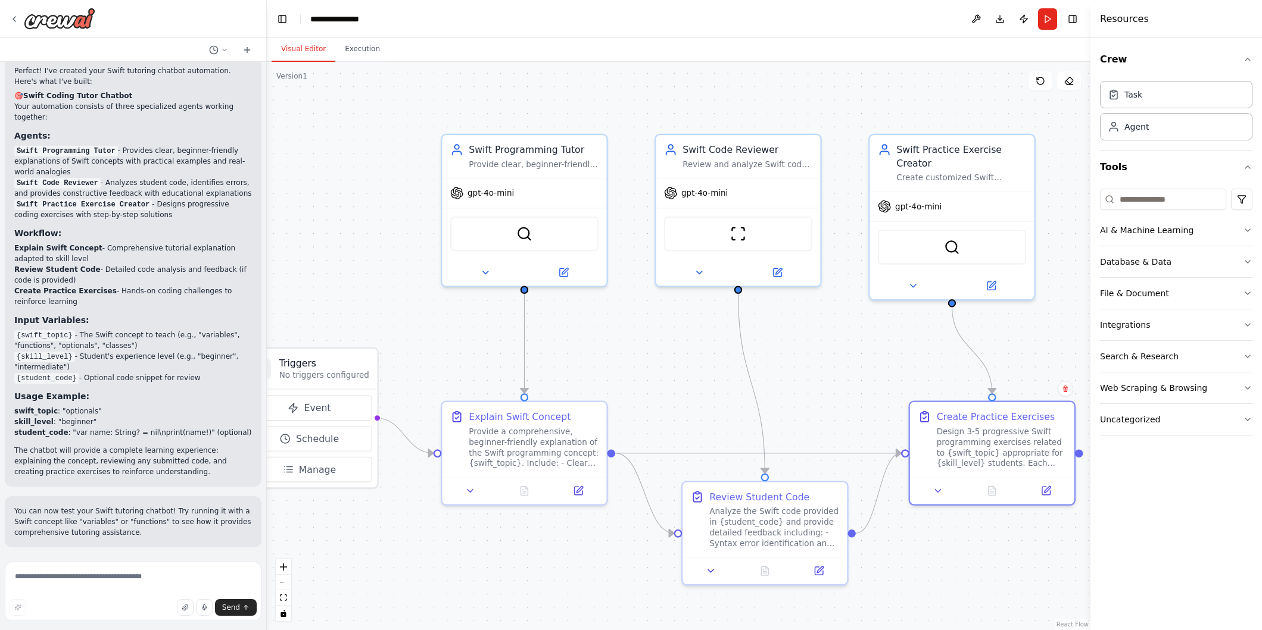
drag, startPoint x: 954, startPoint y: 449, endPoint x: 1019, endPoint y: 541, distance: 111.8
click at [1019, 541] on div ".deletable-edge-delete-btn { width: 20px; height: 20px; border: 0px solid #ffff…" at bounding box center [678, 346] width 823 height 569
click at [999, 449] on div "Design 3-5 progressive Swift programming exercises related to {swift_topic} app…" at bounding box center [1001, 445] width 130 height 43
click at [1050, 489] on icon at bounding box center [1046, 489] width 8 height 8
